Goal: Check status: Check status

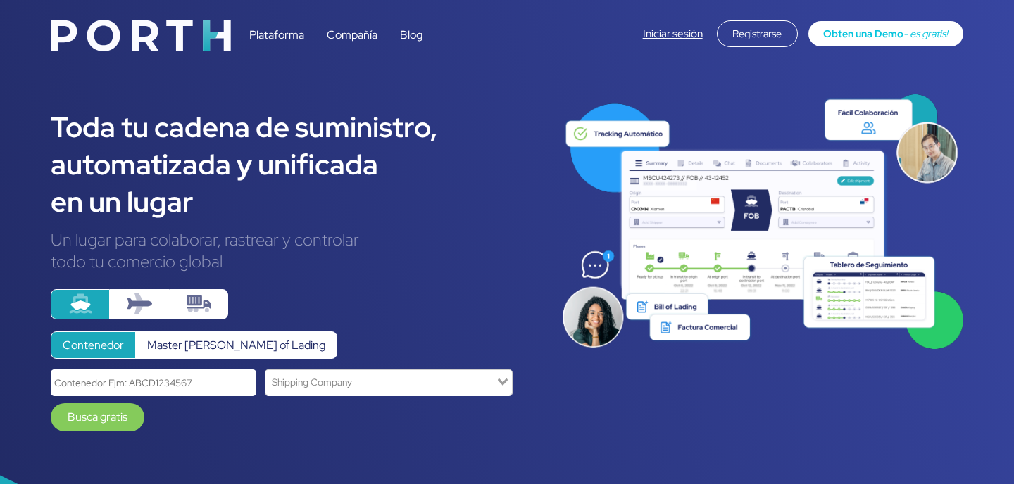
click at [670, 23] on div "Iniciar sesión Registrarse Obten una Demo - es gratis!" at bounding box center [803, 33] width 320 height 27
click at [667, 29] on link "Iniciar sesión" at bounding box center [673, 34] width 60 height 14
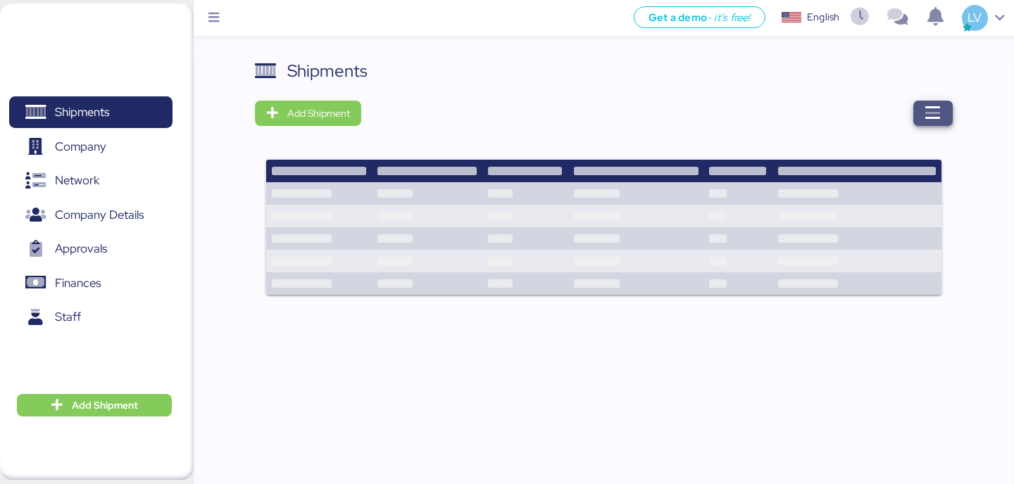
click at [938, 113] on icon "button" at bounding box center [932, 113] width 17 height 17
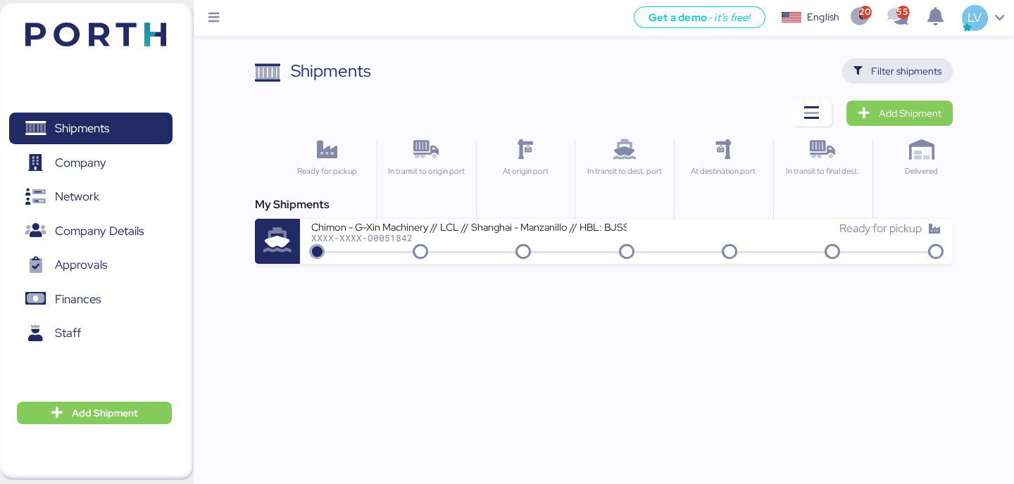
click at [898, 61] on span "Filter shipments" at bounding box center [897, 71] width 88 height 20
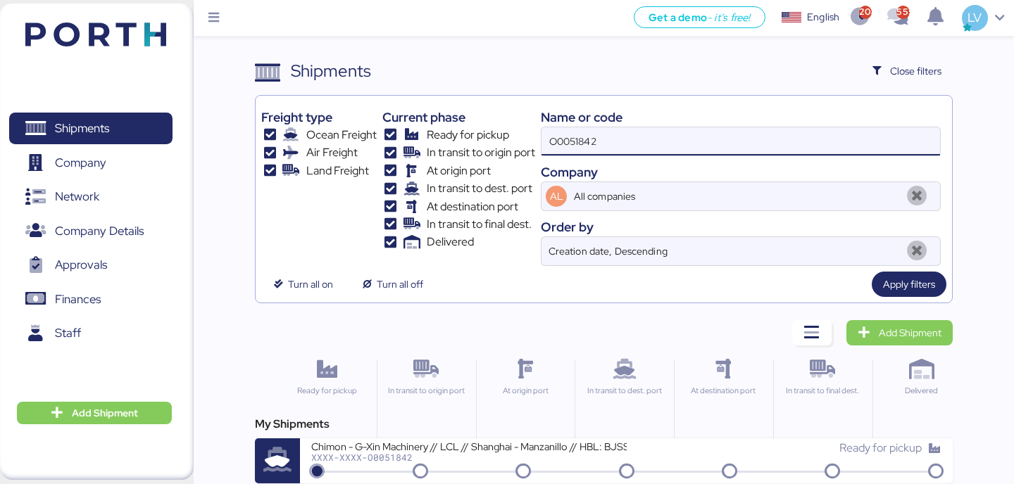
click at [825, 136] on input "O0051842" at bounding box center [740, 141] width 398 height 28
paste input "967"
type input "O0051967"
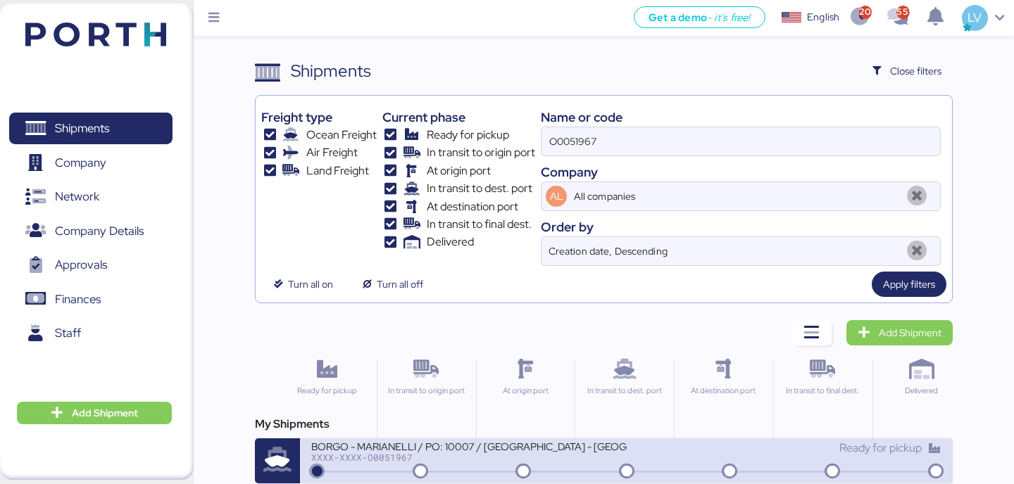
click at [643, 462] on div "Ready for pickup" at bounding box center [784, 455] width 315 height 30
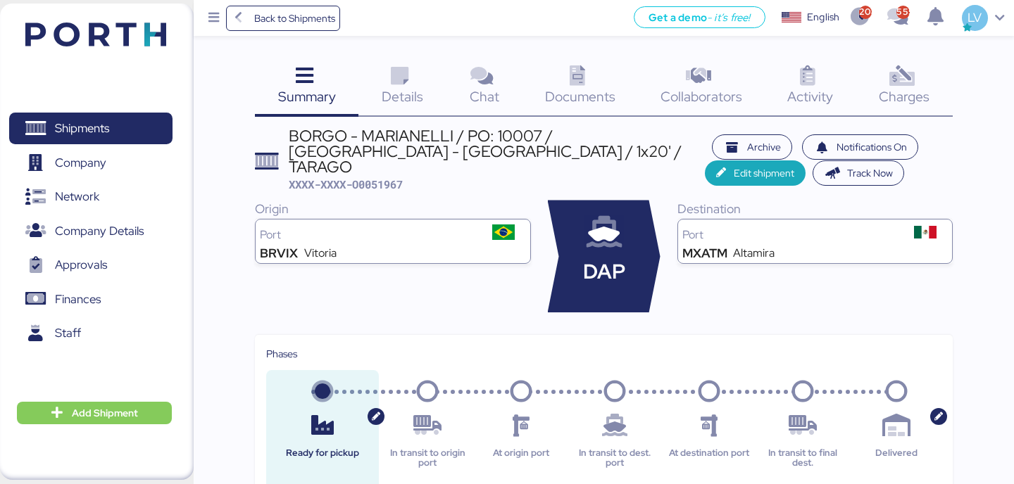
click at [905, 72] on icon at bounding box center [901, 76] width 30 height 20
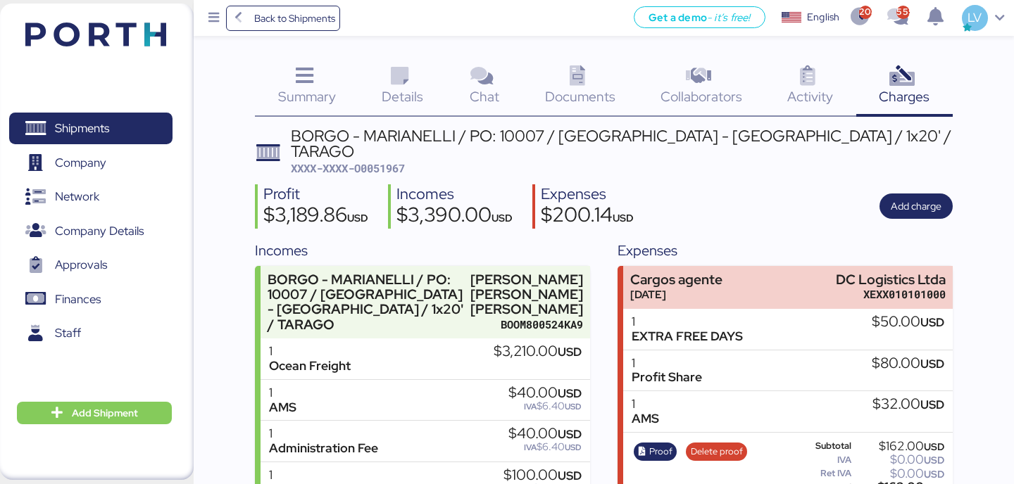
click at [610, 82] on div "Documents 0" at bounding box center [579, 87] width 115 height 58
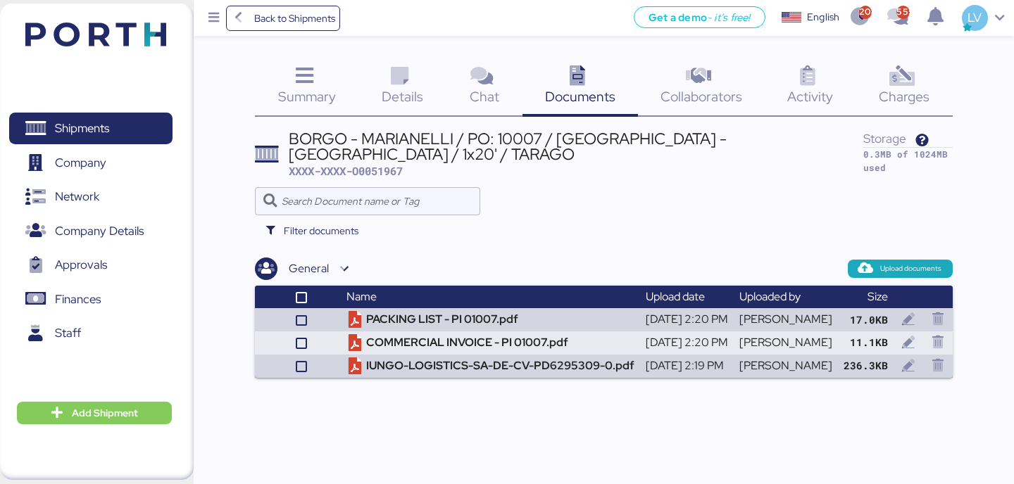
click at [335, 73] on div "Summary 0" at bounding box center [306, 87] width 103 height 58
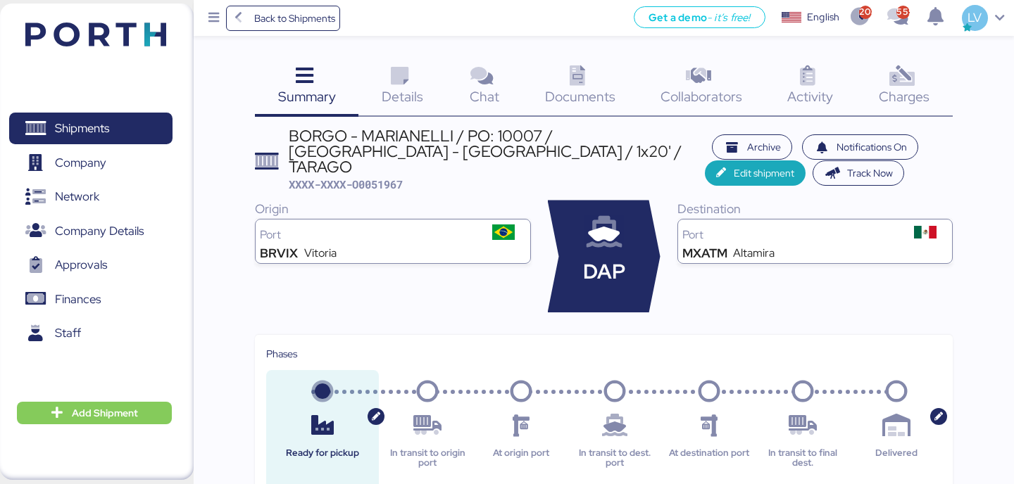
click at [866, 73] on div "Charges 0" at bounding box center [904, 87] width 96 height 58
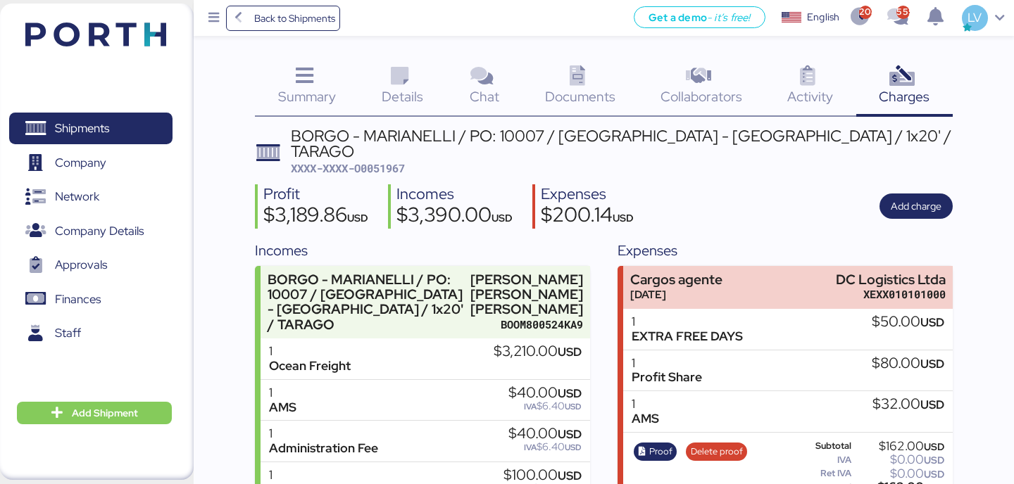
copy div "3,210.00"
drag, startPoint x: 499, startPoint y: 352, endPoint x: 596, endPoint y: 13, distance: 352.3
click at [596, 15] on div "Back to Shipments Get a demo - it’s free! Get a demo English Inglés English 208…" at bounding box center [507, 348] width 1014 height 696
